Goal: Find specific page/section: Find specific page/section

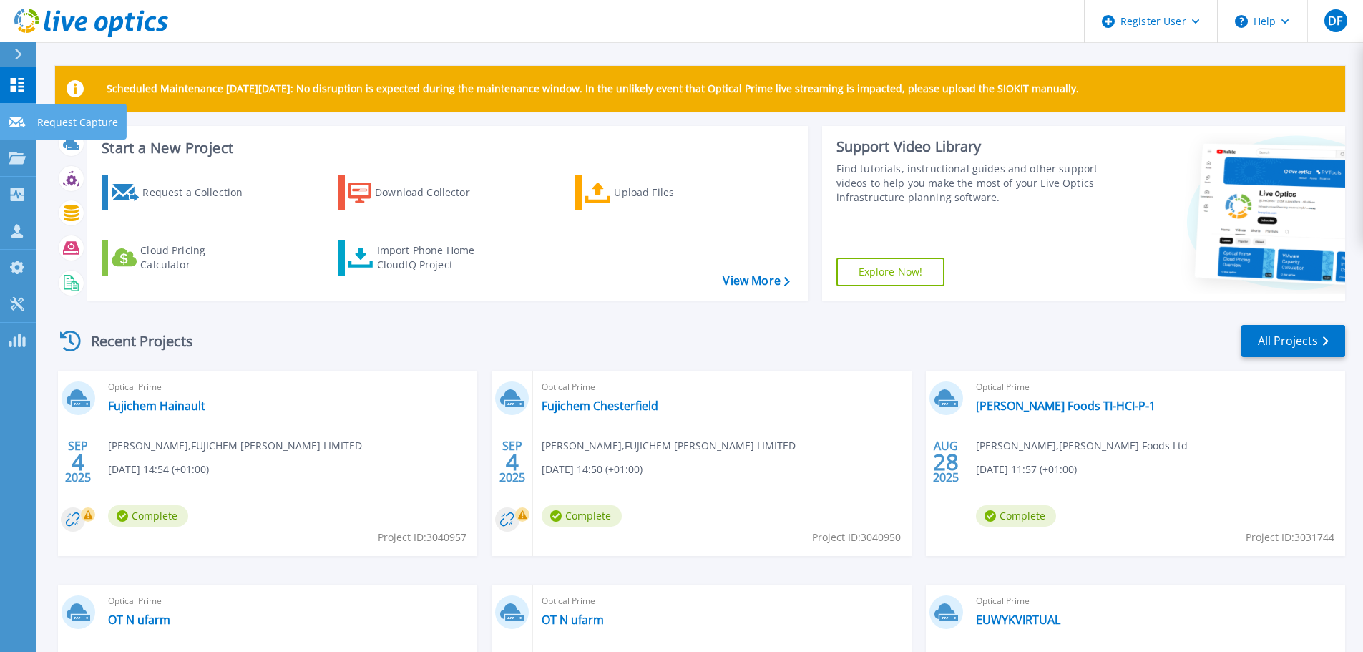
click at [35, 126] on div "Request Capture" at bounding box center [81, 122] width 92 height 36
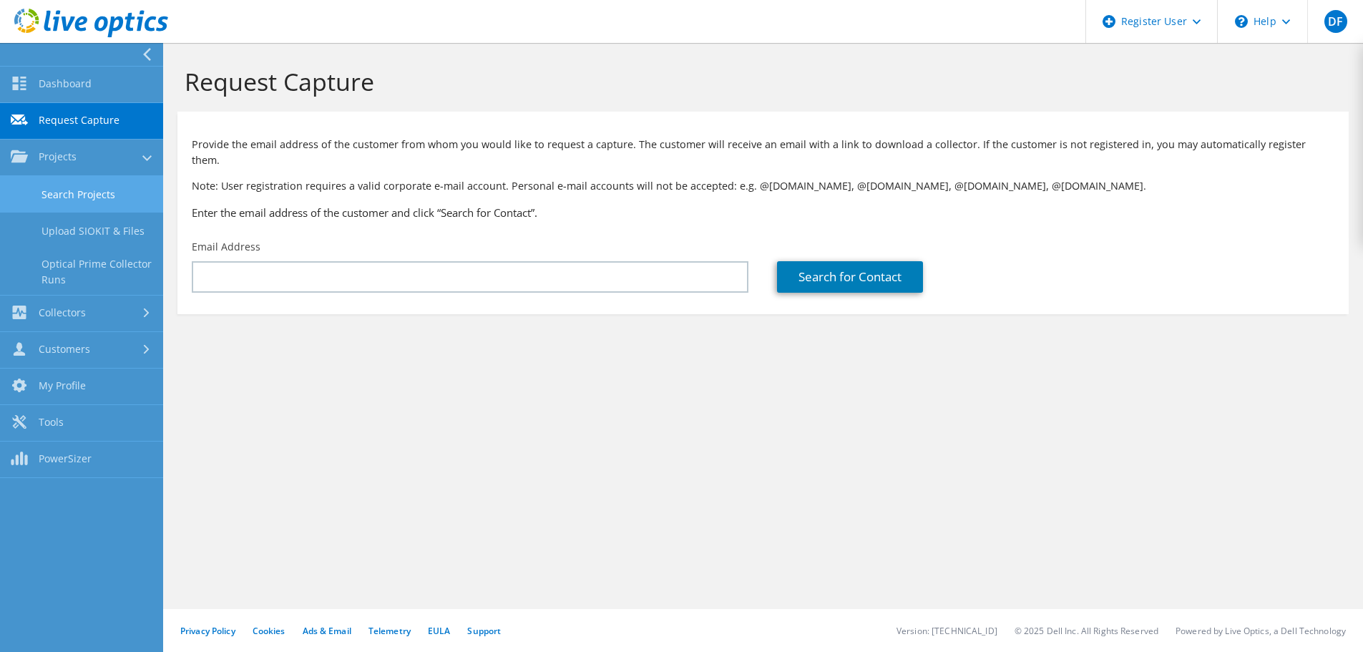
click at [66, 190] on link "Search Projects" at bounding box center [81, 194] width 163 height 36
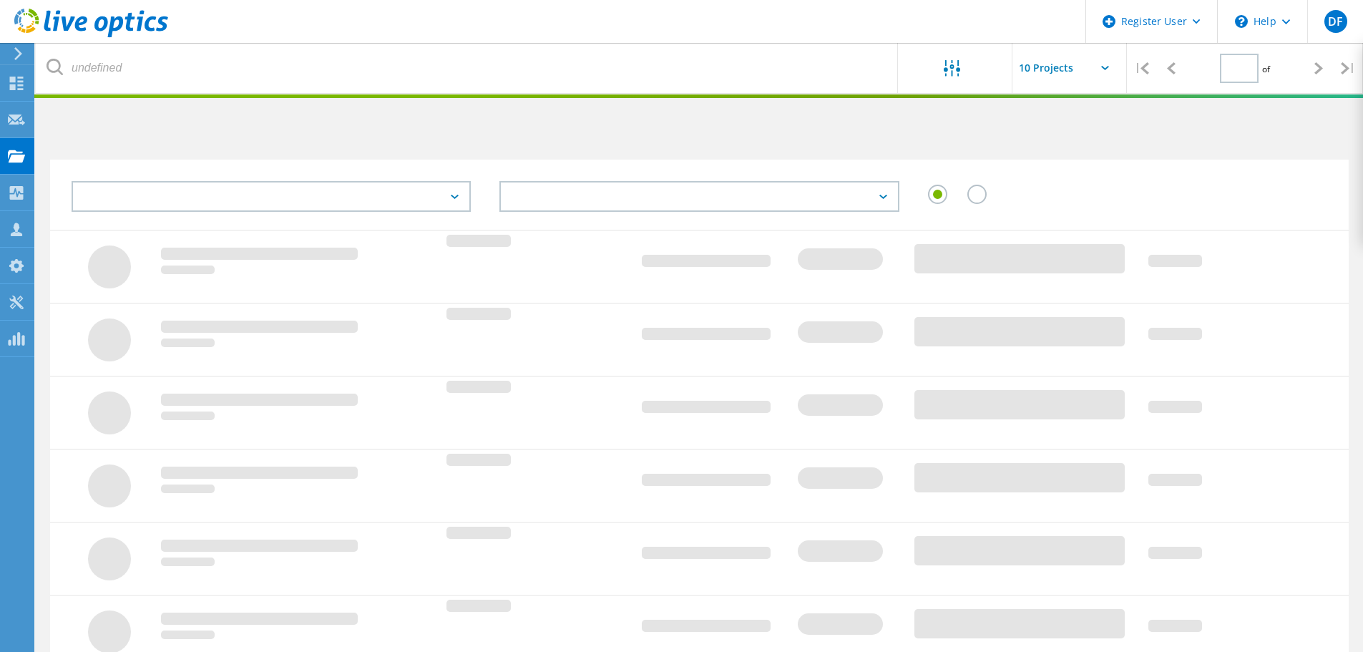
type input "1"
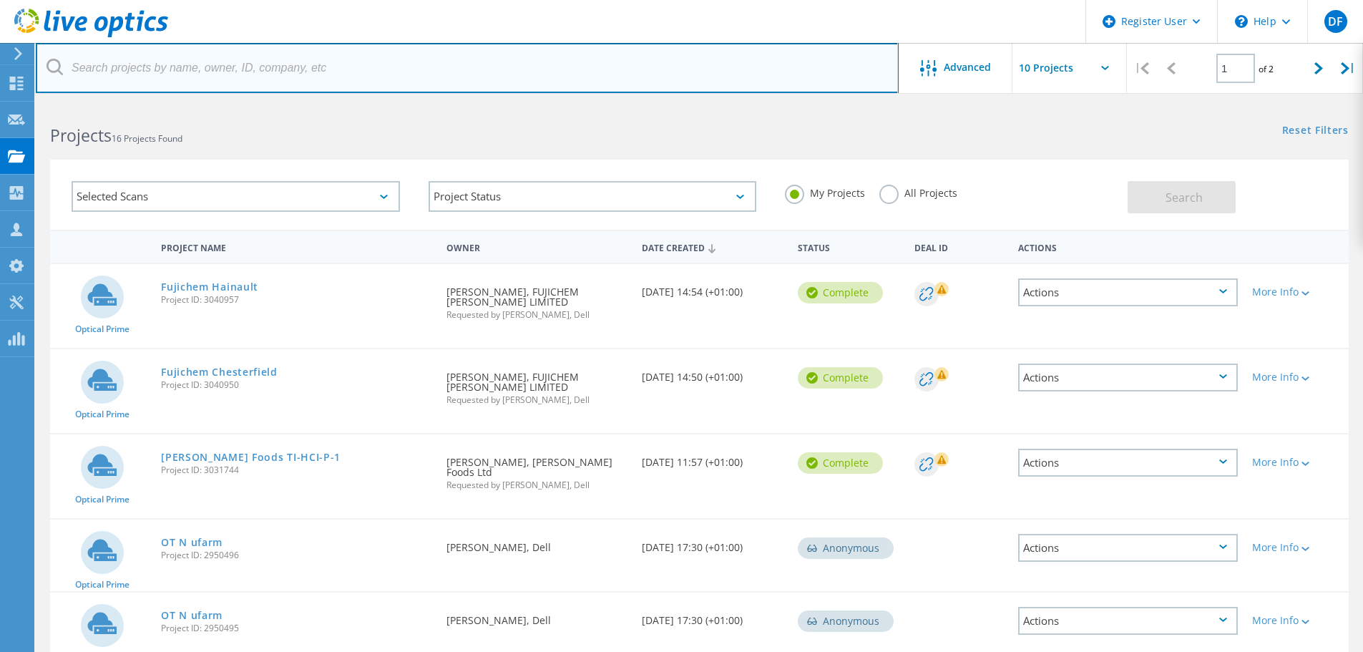
click at [175, 75] on input "text" at bounding box center [467, 68] width 863 height 50
paste input "Richard.Mackenzie@oneadvanced.com"
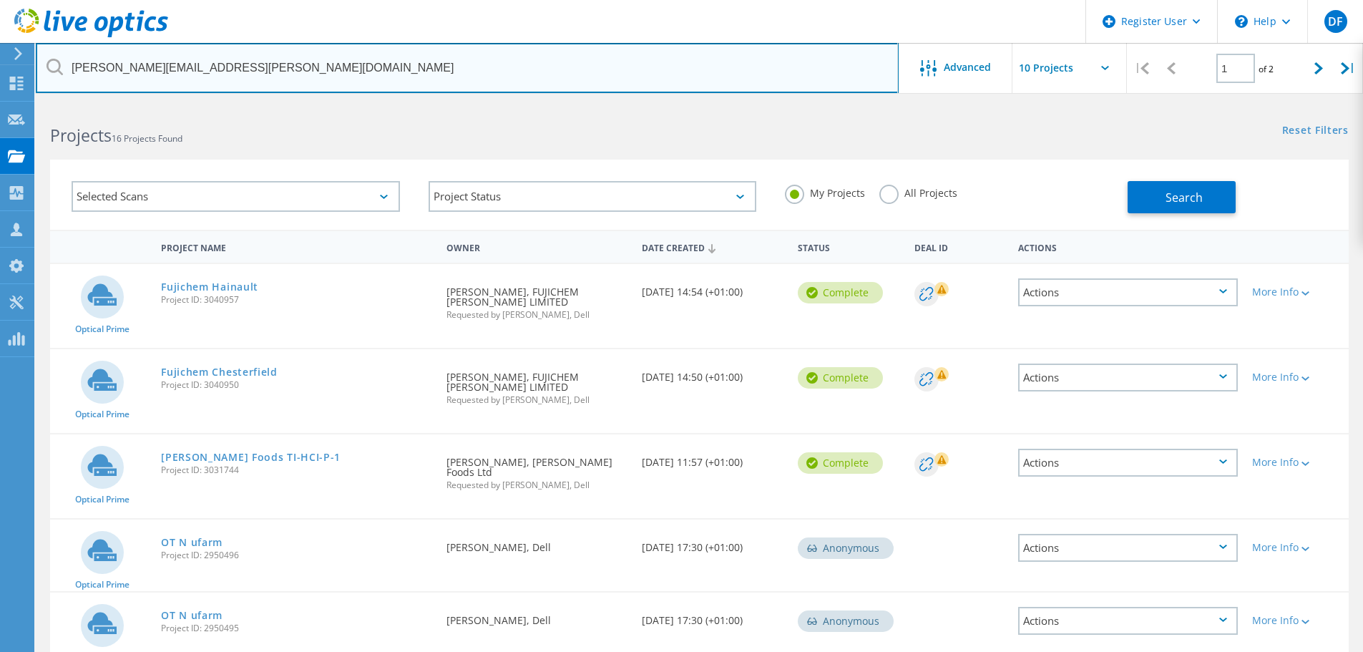
type input "Richard.Mackenzie@oneadvanced.com"
click at [284, 57] on input "Richard.Mackenzie@oneadvanced.com" at bounding box center [467, 68] width 863 height 50
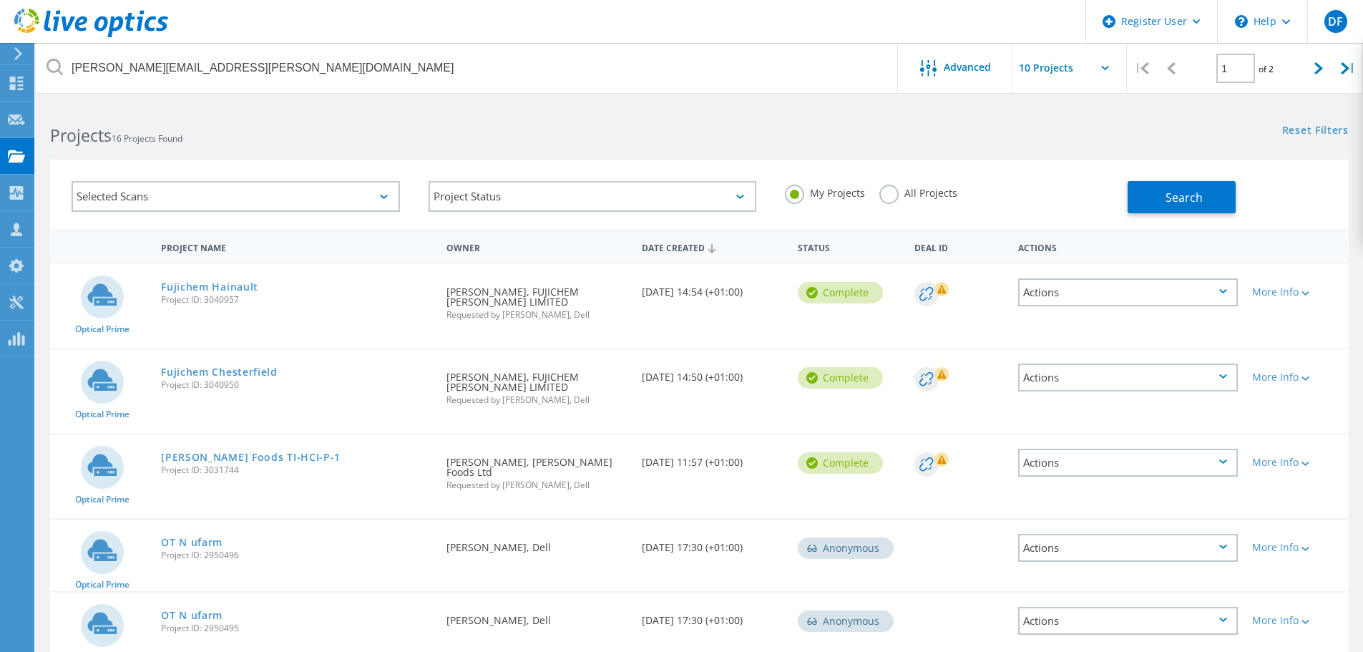
click at [885, 195] on label "All Projects" at bounding box center [918, 192] width 78 height 14
click at [0, 0] on input "All Projects" at bounding box center [0, 0] width 0 height 0
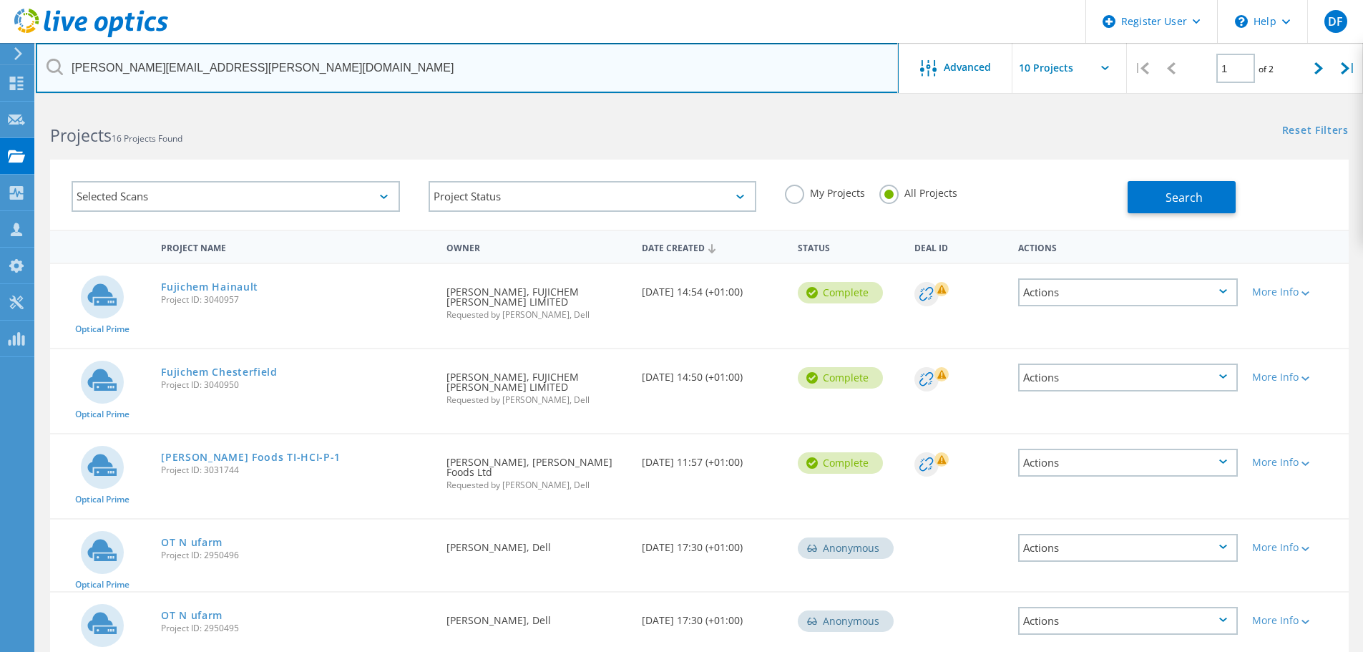
click at [351, 80] on input "Richard.Mackenzie@oneadvanced.com" at bounding box center [467, 68] width 863 height 50
